Goal: Information Seeking & Learning: Learn about a topic

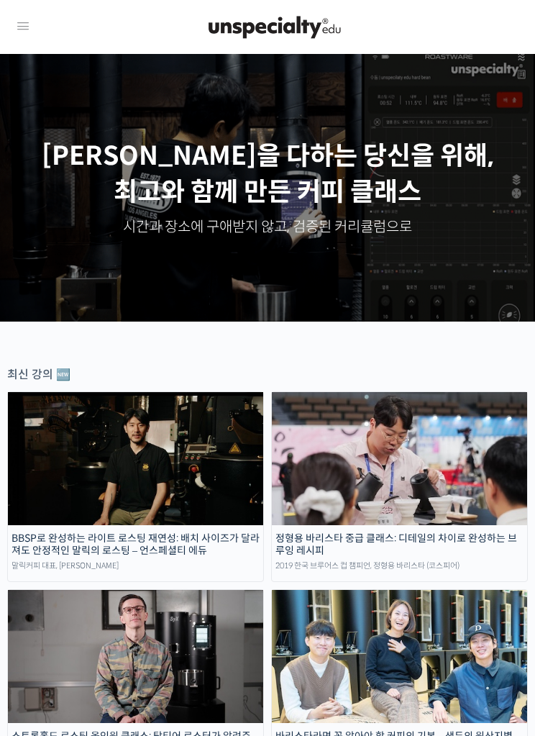
click at [29, 35] on icon at bounding box center [22, 26] width 17 height 17
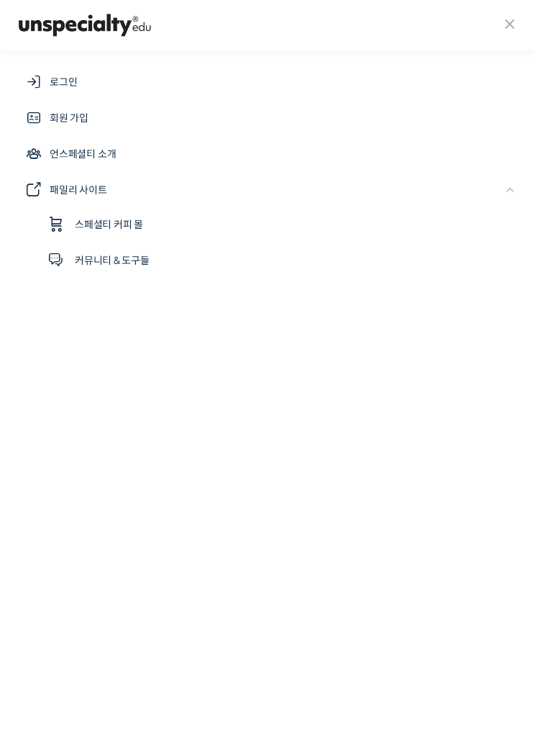
click at [74, 83] on span "로그인" at bounding box center [63, 81] width 27 height 17
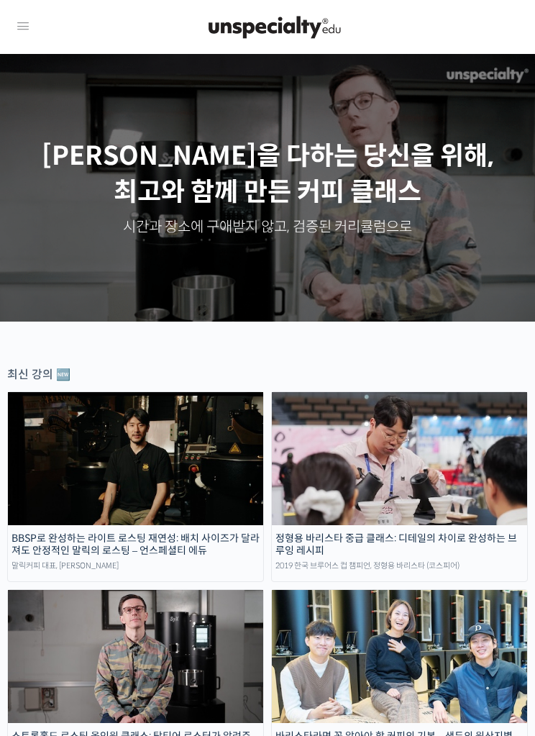
click at [16, 32] on icon at bounding box center [22, 26] width 17 height 17
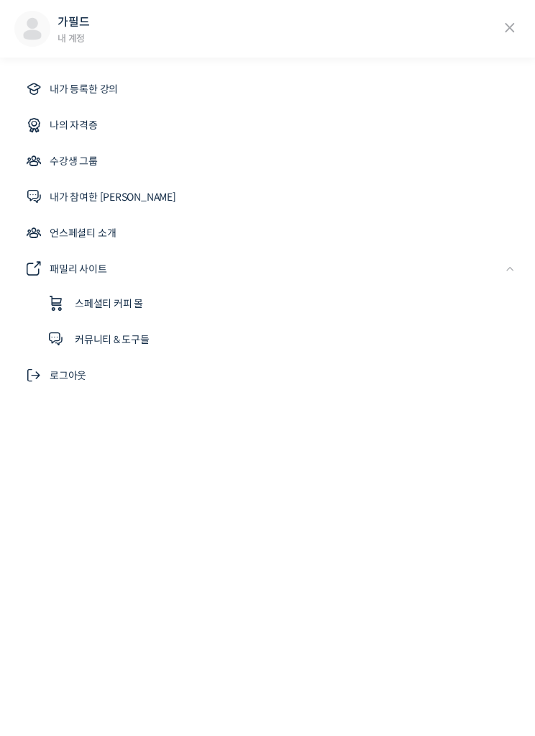
click at [115, 94] on span "내가 등록한 강의" at bounding box center [84, 89] width 68 height 17
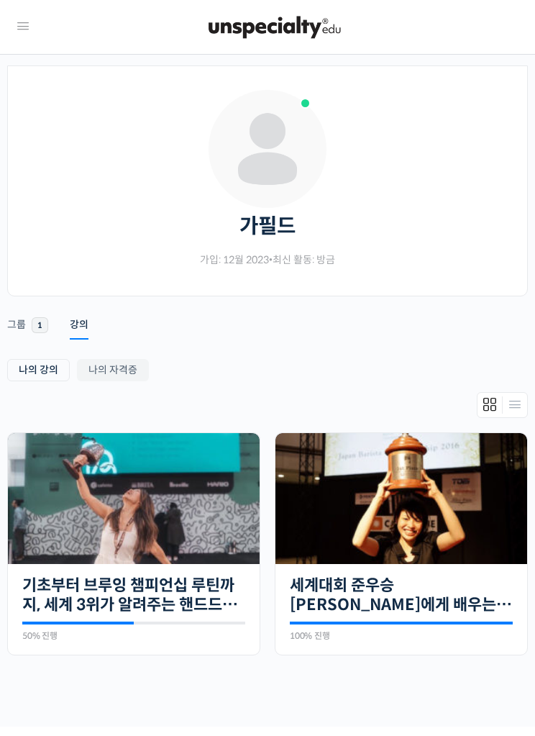
click at [184, 523] on img at bounding box center [134, 498] width 252 height 131
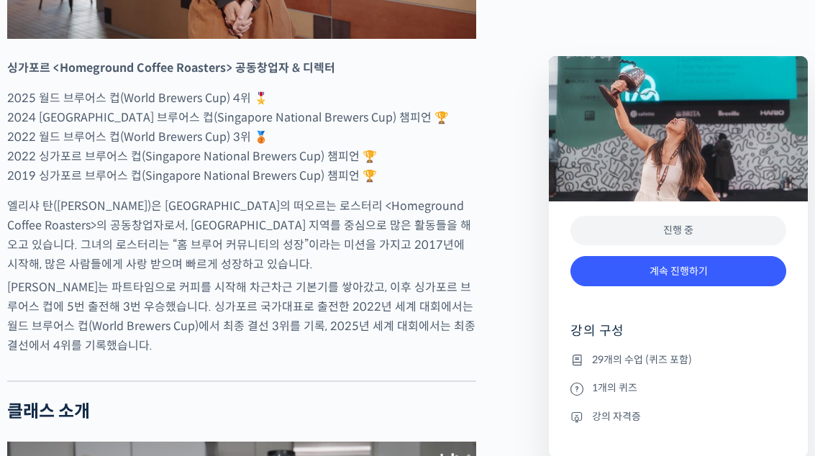
scroll to position [881, 0]
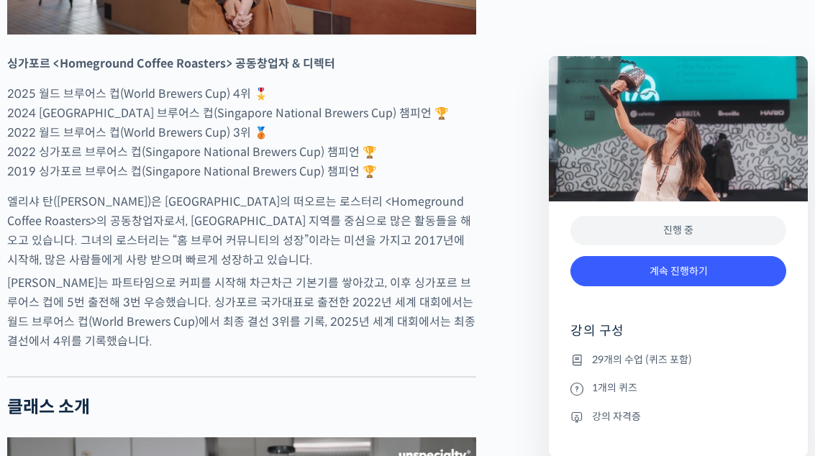
click at [534, 275] on link "계속 진행하기" at bounding box center [678, 271] width 216 height 31
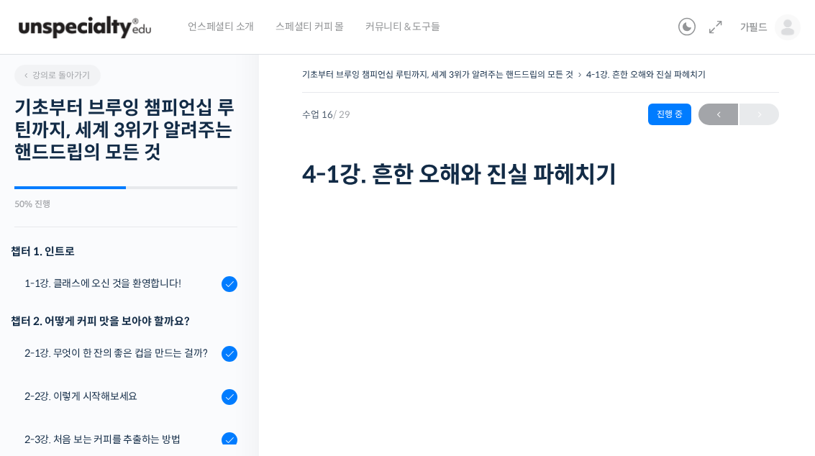
click at [152, 285] on div "1-1강. 클래스에 오신 것을 환영합니다!" at bounding box center [120, 283] width 193 height 16
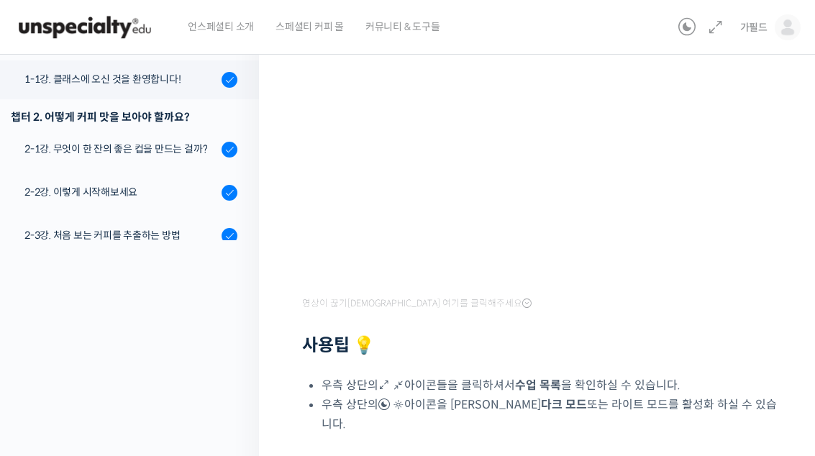
click at [129, 147] on div "2-1강. 무엇이 한 잔의 좋은 컵을 만드는 걸까?" at bounding box center [120, 149] width 193 height 16
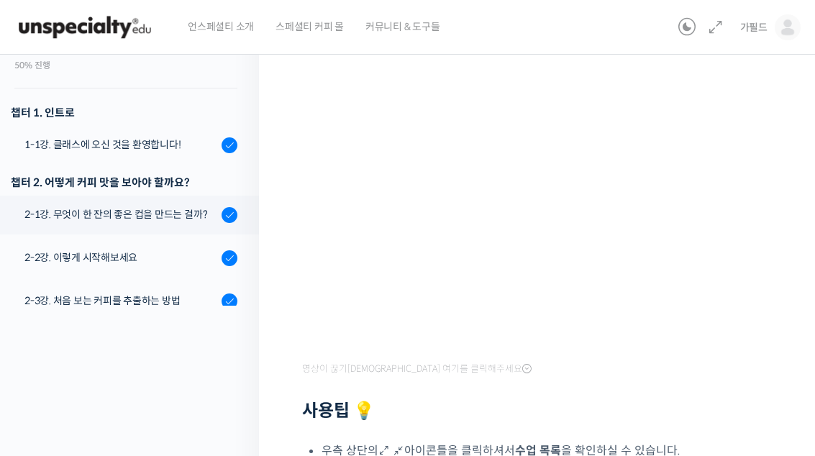
click at [129, 249] on link "2-2강. 이렇게 시작해보세요" at bounding box center [126, 258] width 266 height 39
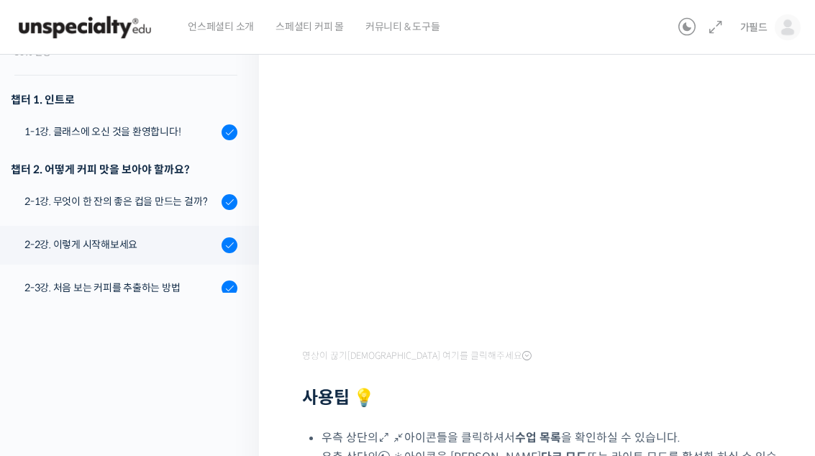
click at [157, 194] on div "2-1강. 무엇이 한 잔의 좋은 컵을 만드는 걸까?" at bounding box center [120, 201] width 193 height 16
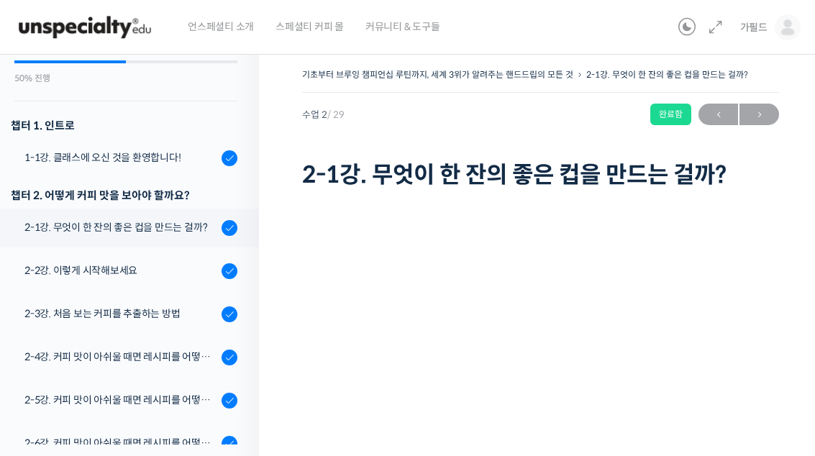
scroll to position [122, 0]
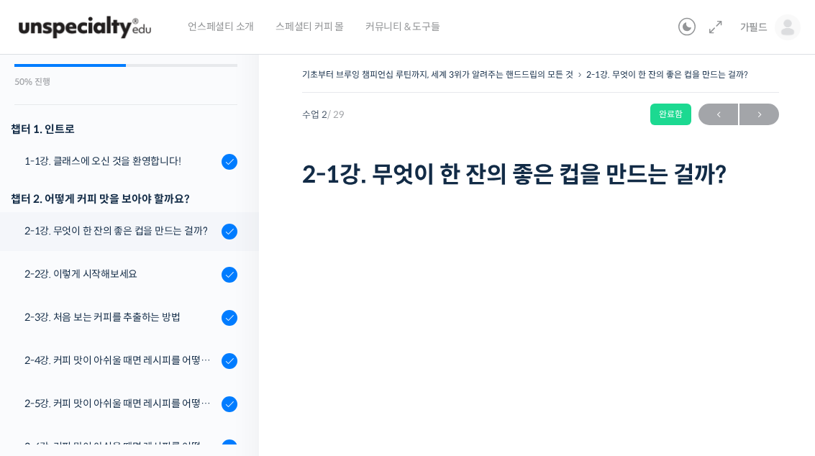
click at [141, 316] on div "2-3강. 처음 보는 커피를 추출하는 방법" at bounding box center [120, 317] width 193 height 16
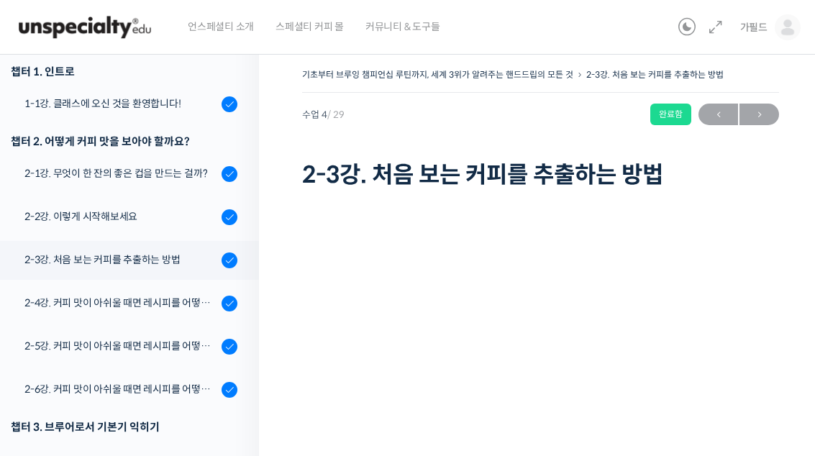
scroll to position [190, 0]
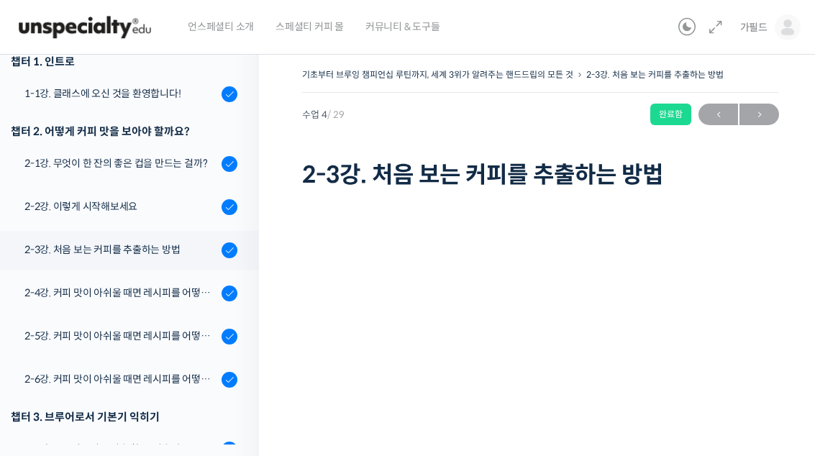
click at [90, 291] on div "2-4강. 커피 맛이 아쉬울 때면 레시피를 어떻게 수정해 보면 좋을까요? (1)" at bounding box center [120, 293] width 193 height 16
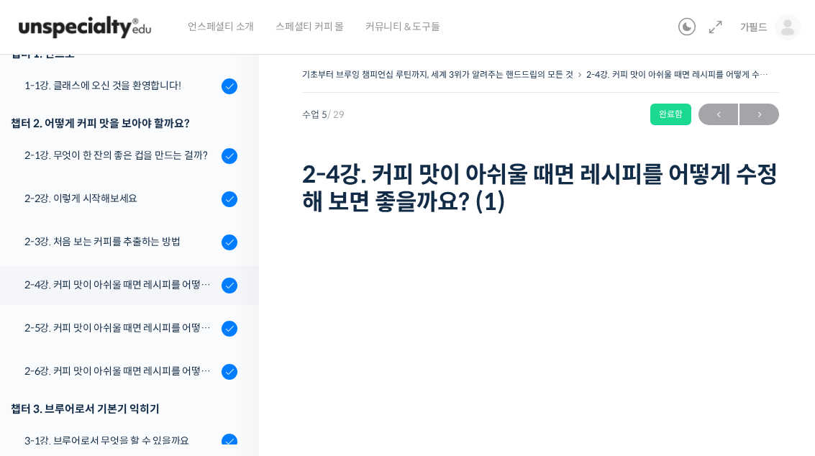
scroll to position [201, 0]
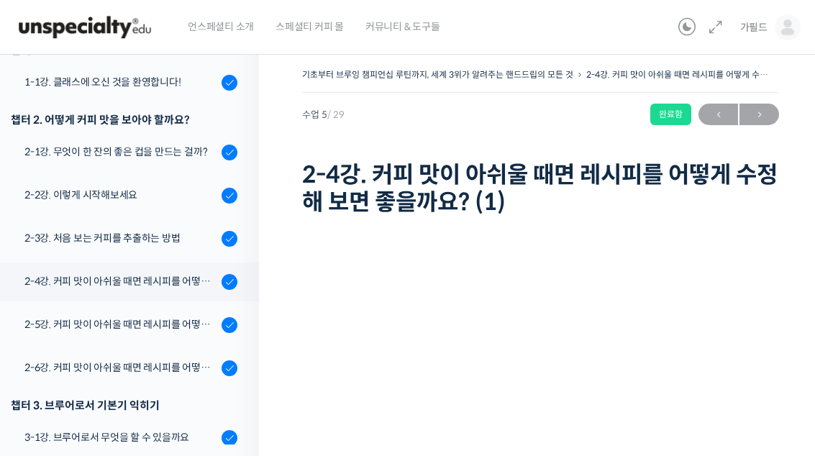
click at [165, 332] on link "2-5강. 커피 맛이 아쉬울 때면 레시피를 어떻게 수정해 보면 좋을까요? (2)" at bounding box center [126, 325] width 266 height 39
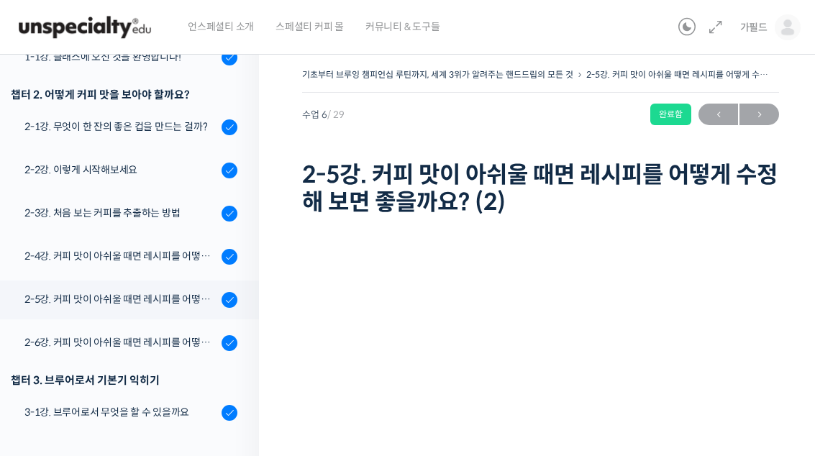
scroll to position [237, 0]
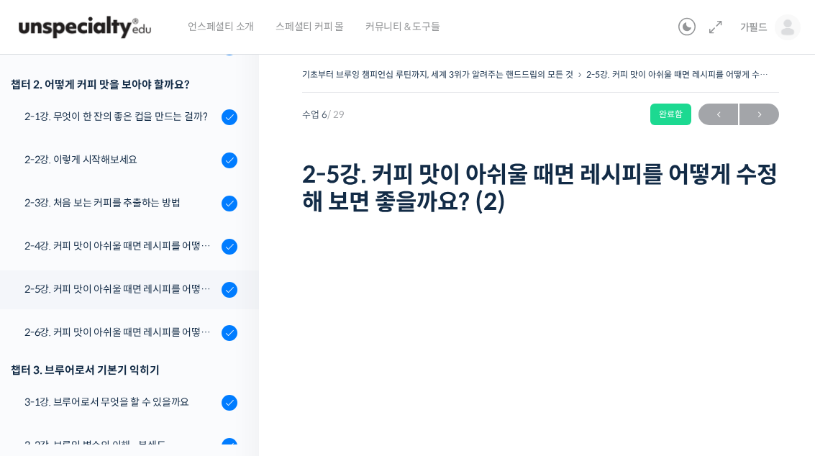
click at [181, 245] on div "2-4강. 커피 맛이 아쉬울 때면 레시피를 어떻게 수정해 보면 좋을까요? (1)" at bounding box center [120, 246] width 193 height 16
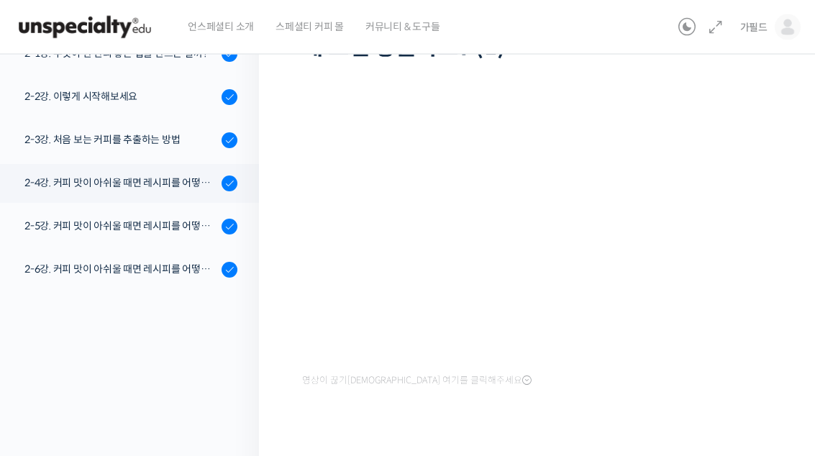
scroll to position [142, 0]
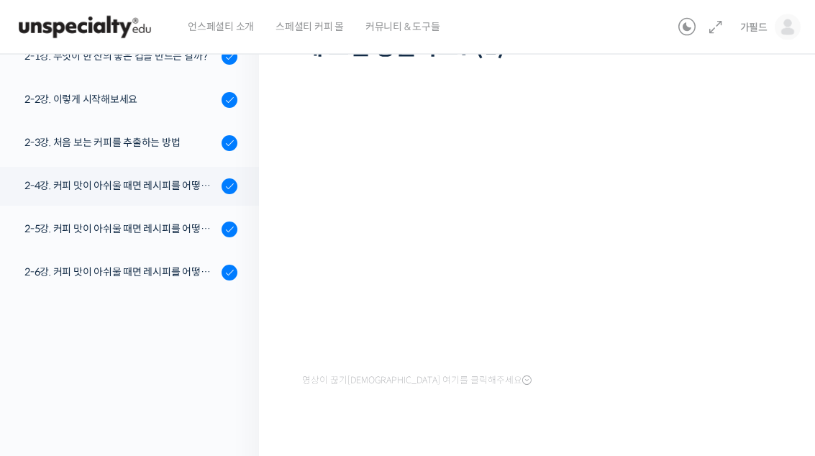
click at [170, 235] on div "2-5강. 커피 맛이 아쉬울 때면 레시피를 어떻게 수정해 보면 좋을까요? (2)" at bounding box center [120, 229] width 193 height 16
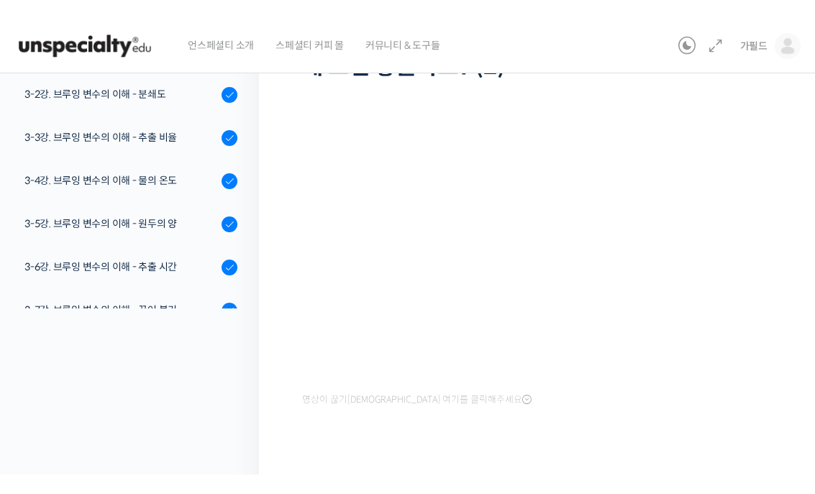
scroll to position [17, 0]
